Goal: Task Accomplishment & Management: Manage account settings

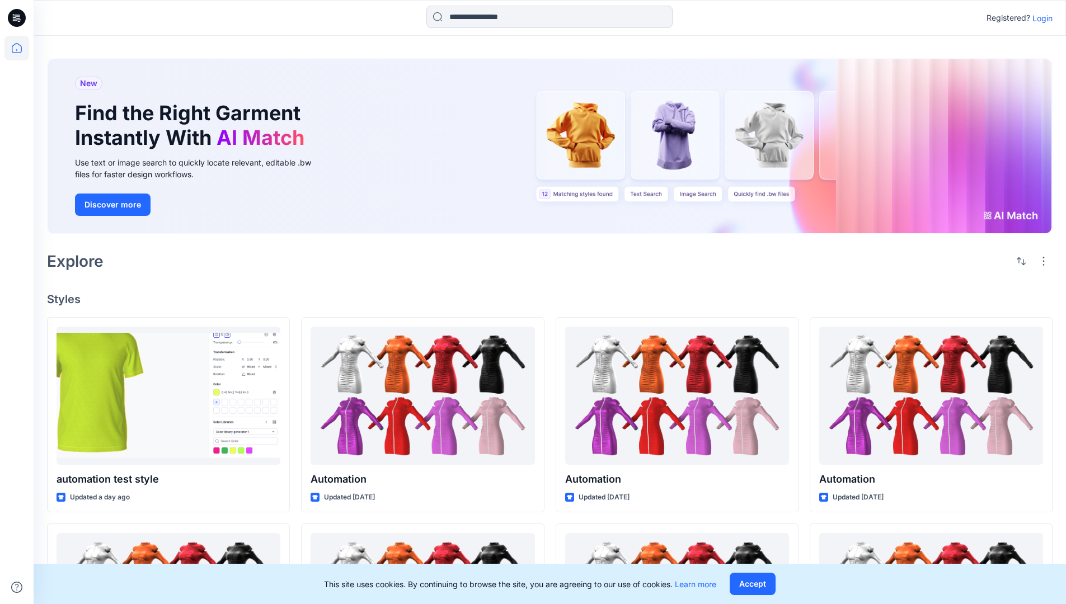
click at [1039, 18] on p "Login" at bounding box center [1042, 18] width 20 height 12
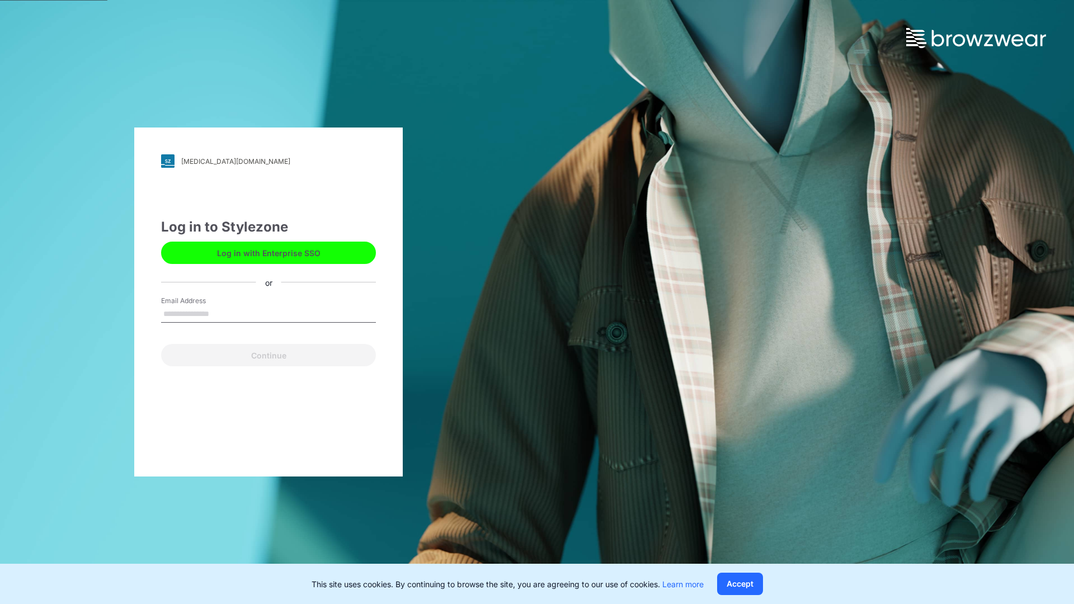
click at [221, 313] on input "Email Address" at bounding box center [268, 314] width 215 height 17
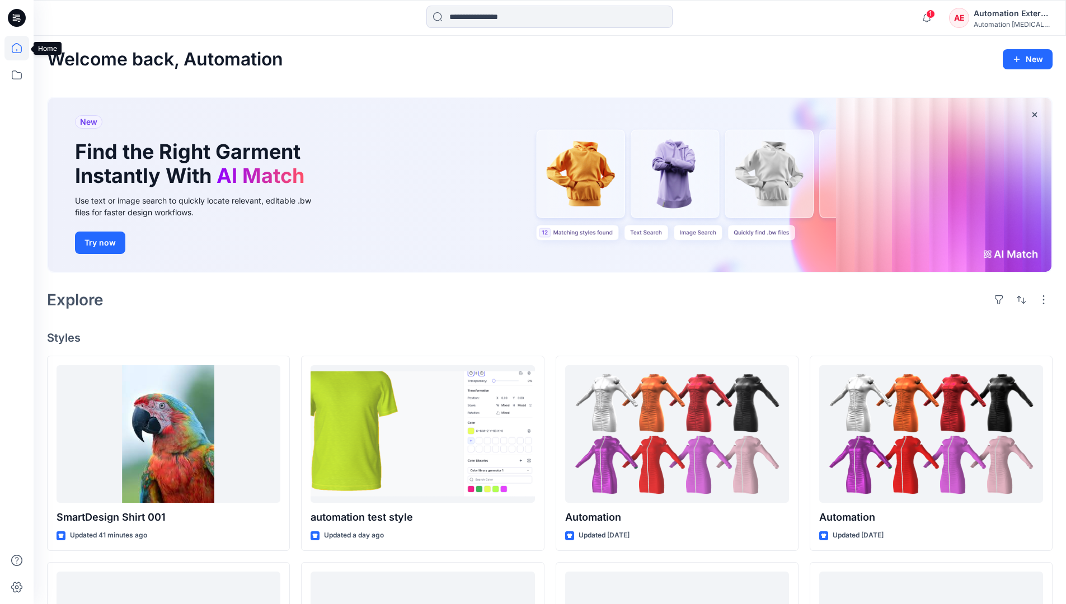
click at [21, 48] on icon at bounding box center [17, 48] width 10 height 10
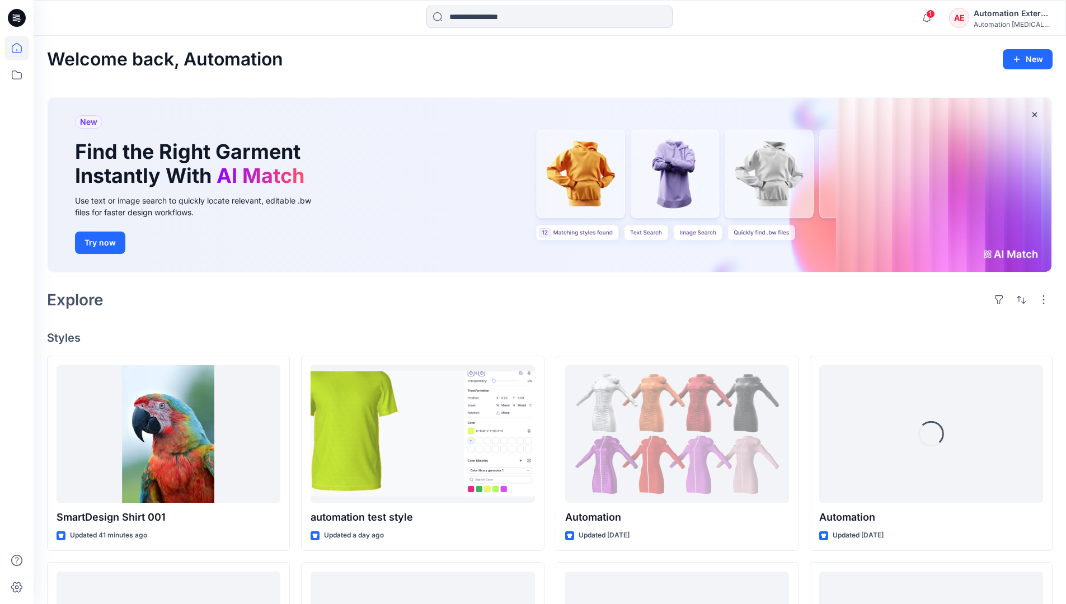
click at [973, 21] on div "AE Automation External Automation testim..." at bounding box center [1000, 18] width 103 height 22
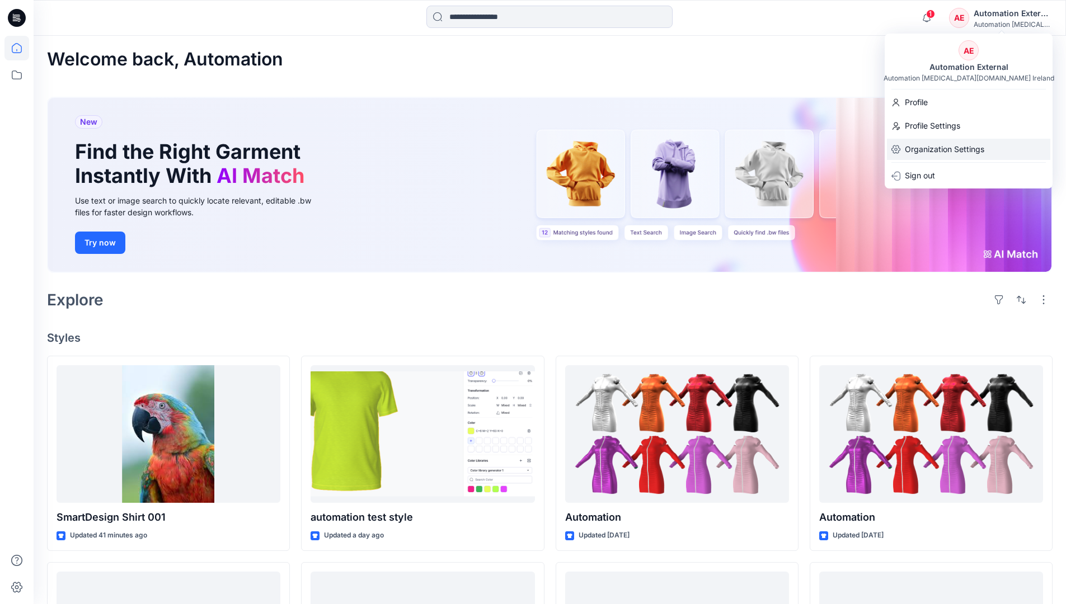
click at [968, 151] on p "Organization Settings" at bounding box center [943, 149] width 79 height 21
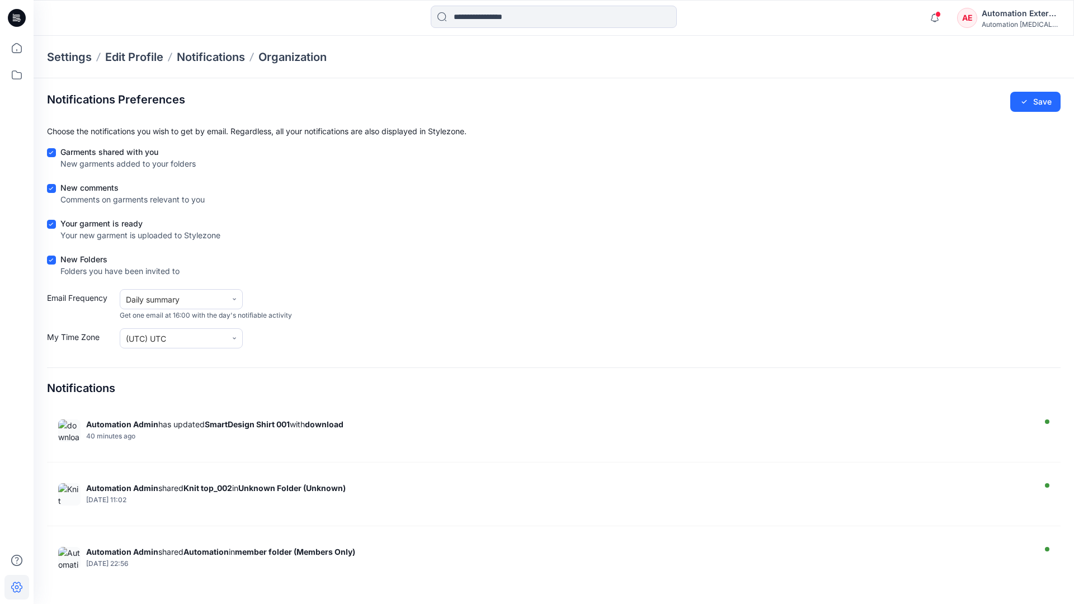
click at [1021, 17] on div "Automation External" at bounding box center [1021, 13] width 78 height 13
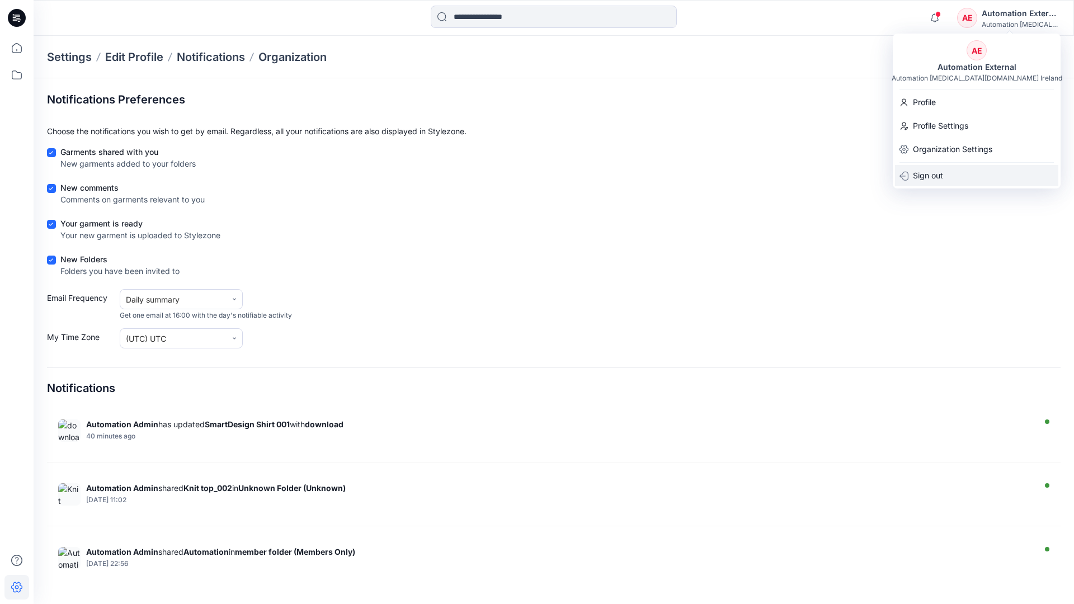
click at [949, 174] on div "Sign out" at bounding box center [976, 175] width 163 height 21
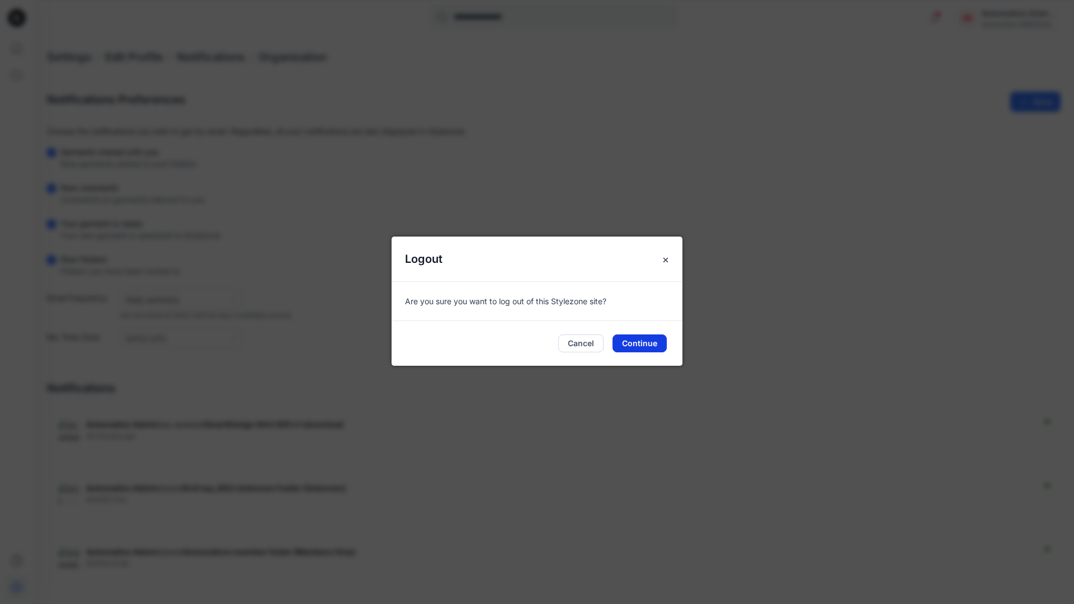
click at [647, 339] on button "Continue" at bounding box center [639, 343] width 54 height 18
